Goal: Information Seeking & Learning: Learn about a topic

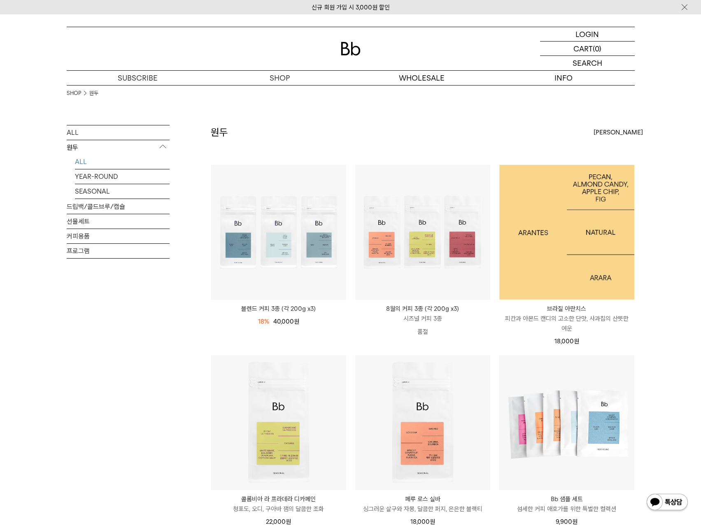
click at [539, 232] on img at bounding box center [566, 232] width 135 height 135
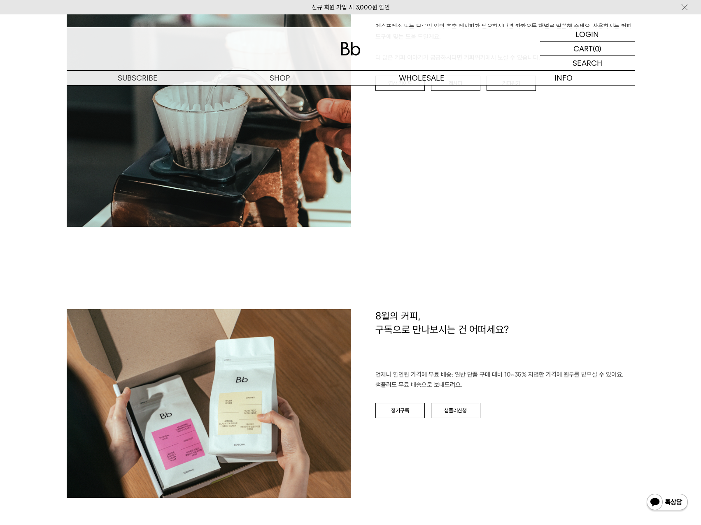
scroll to position [946, 0]
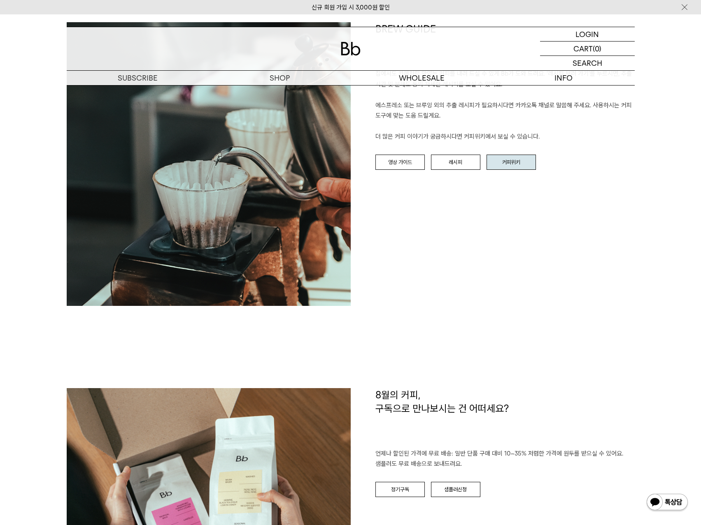
click at [509, 167] on body "신규 회원 가입 시 3,000원 할인 LOGIN 로그인 LOGIN 로그인 CART 장바구니 (0) SEARCH 검색 검색폼 ** 추천상품" at bounding box center [350, 416] width 701 height 2697
click at [514, 155] on link "커피위키" at bounding box center [510, 163] width 49 height 16
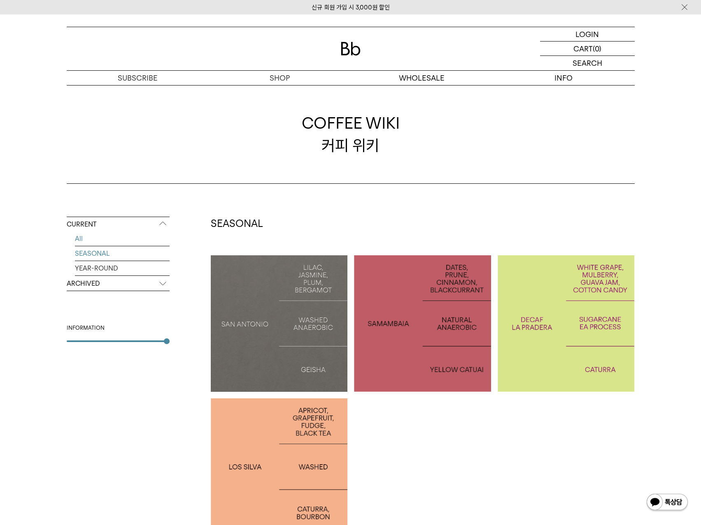
click at [114, 253] on link "SEASONAL" at bounding box center [122, 253] width 95 height 14
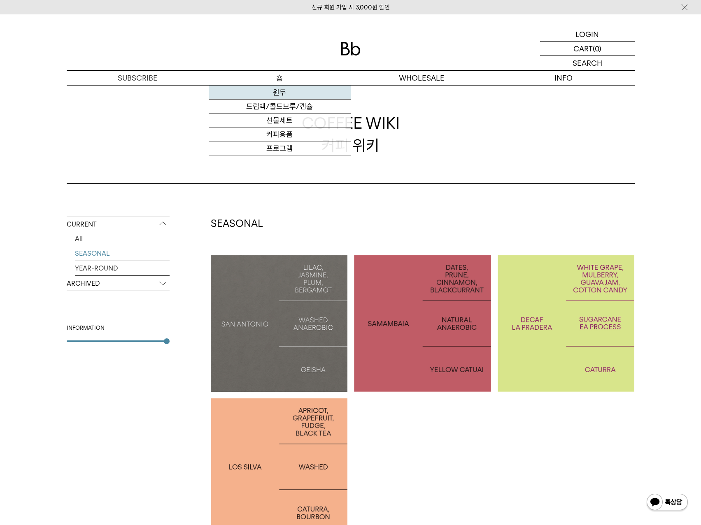
click at [279, 87] on link "원두" at bounding box center [280, 93] width 142 height 14
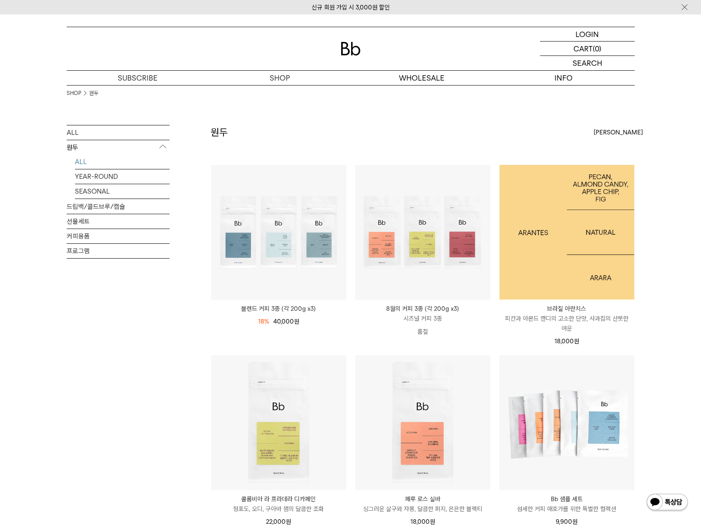
click at [544, 208] on img at bounding box center [566, 232] width 135 height 135
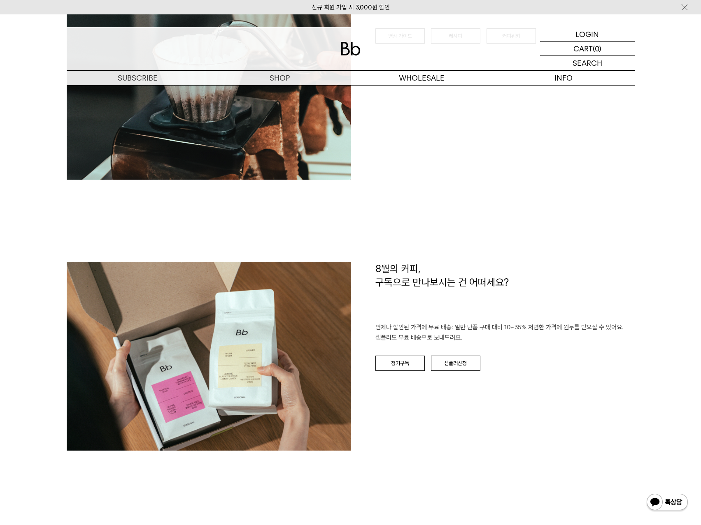
scroll to position [864, 0]
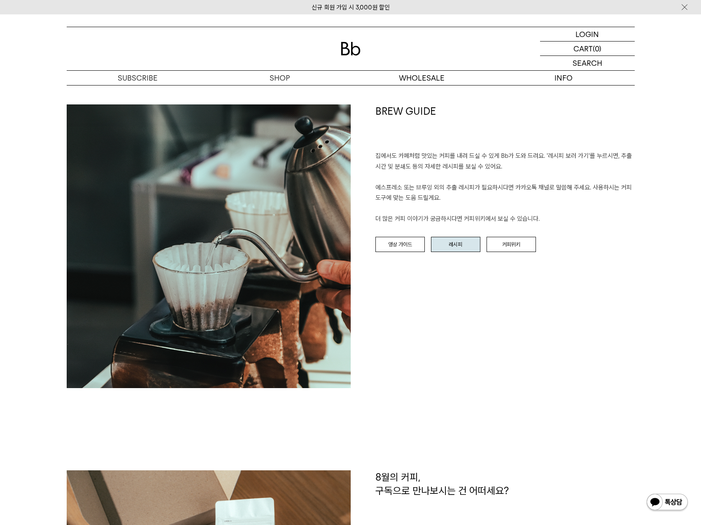
click at [454, 249] on link "레시피" at bounding box center [455, 245] width 49 height 16
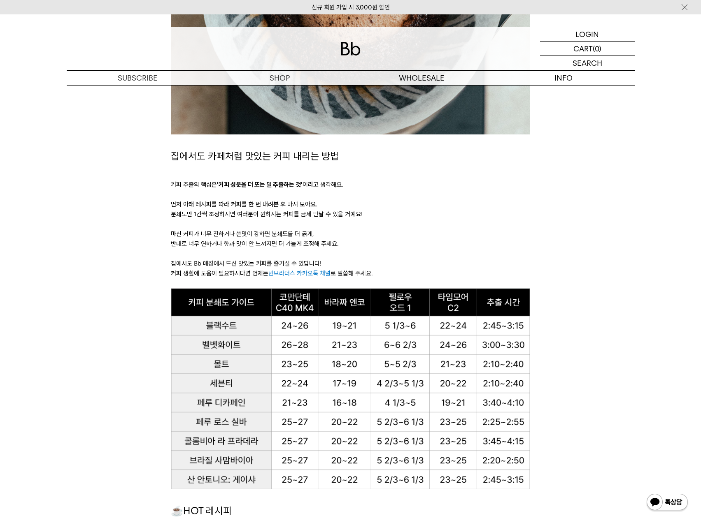
scroll to position [453, 0]
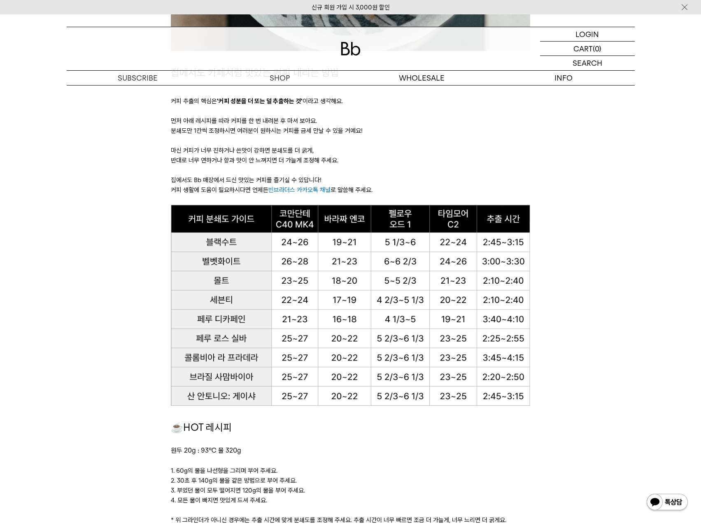
drag, startPoint x: 281, startPoint y: 188, endPoint x: 287, endPoint y: 182, distance: 7.9
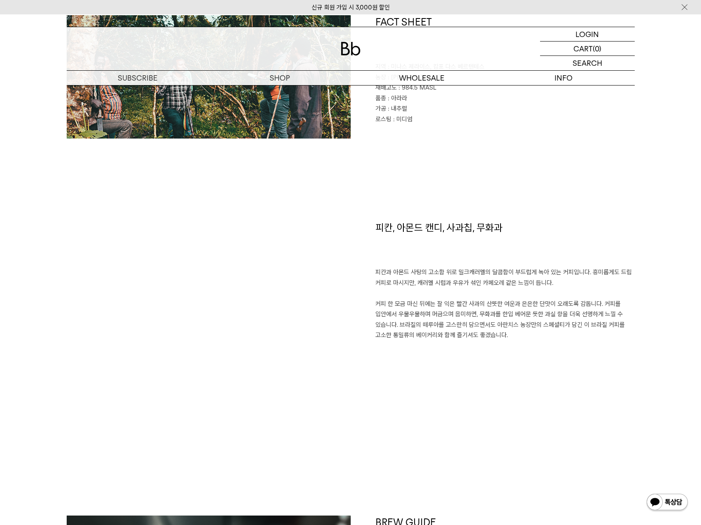
scroll to position [741, 0]
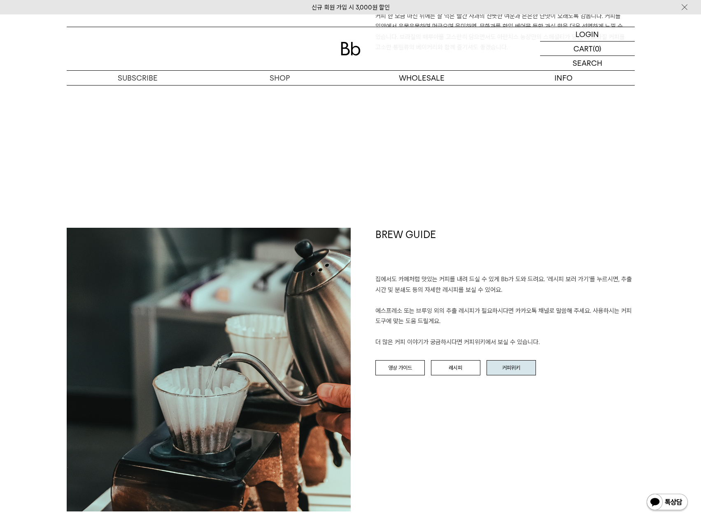
click at [492, 370] on link "커피위키" at bounding box center [510, 368] width 49 height 16
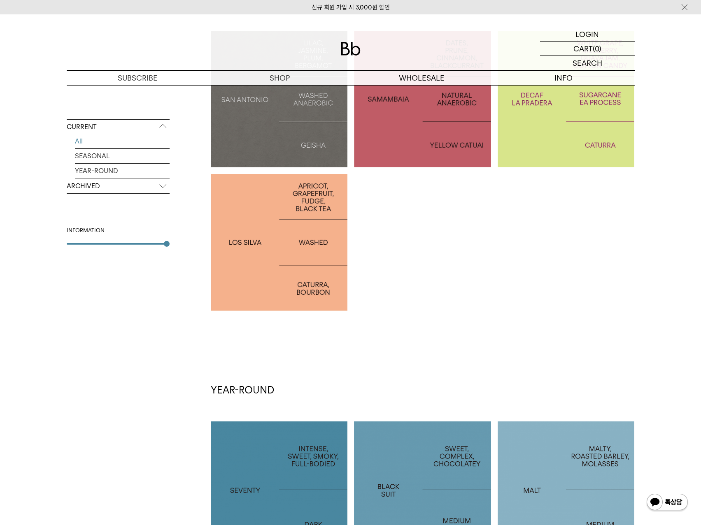
scroll to position [153, 0]
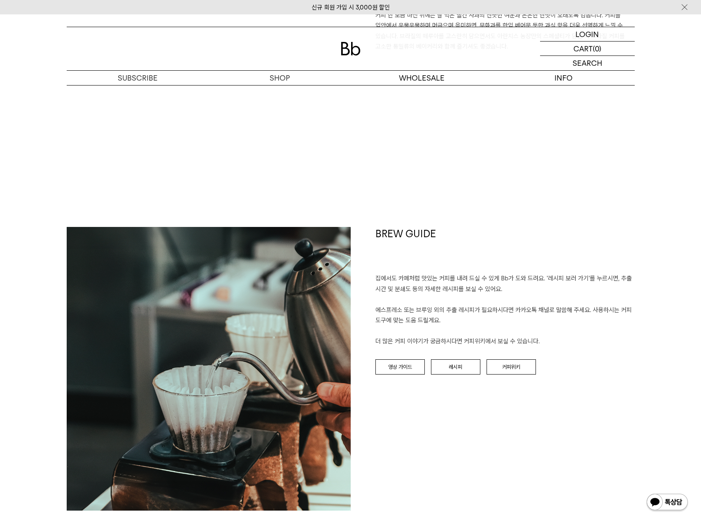
scroll to position [741, 0]
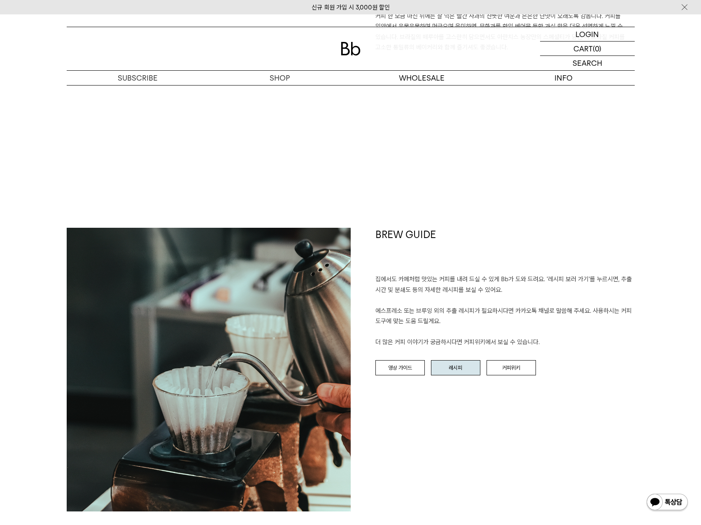
click at [449, 364] on link "레시피" at bounding box center [455, 368] width 49 height 16
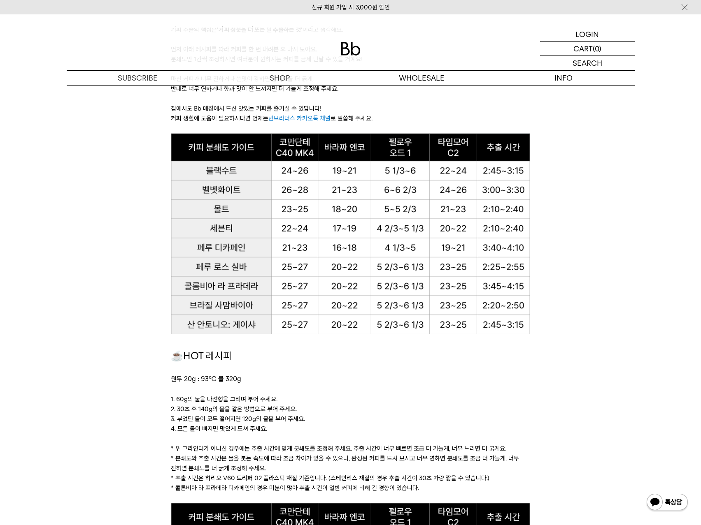
scroll to position [576, 0]
